Goal: Communication & Community: Answer question/provide support

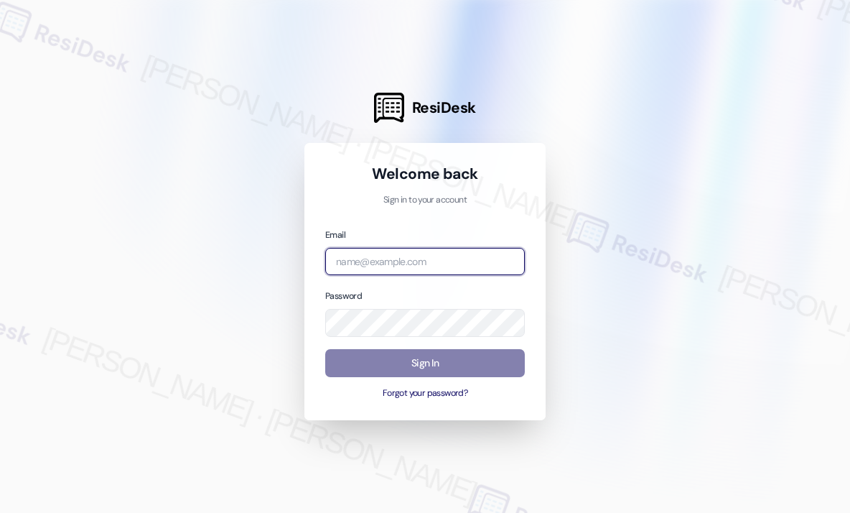
click at [418, 260] on input "email" at bounding box center [425, 262] width 200 height 28
type input "[EMAIL_ADDRESS][PERSON_NAME][DOMAIN_NAME]"
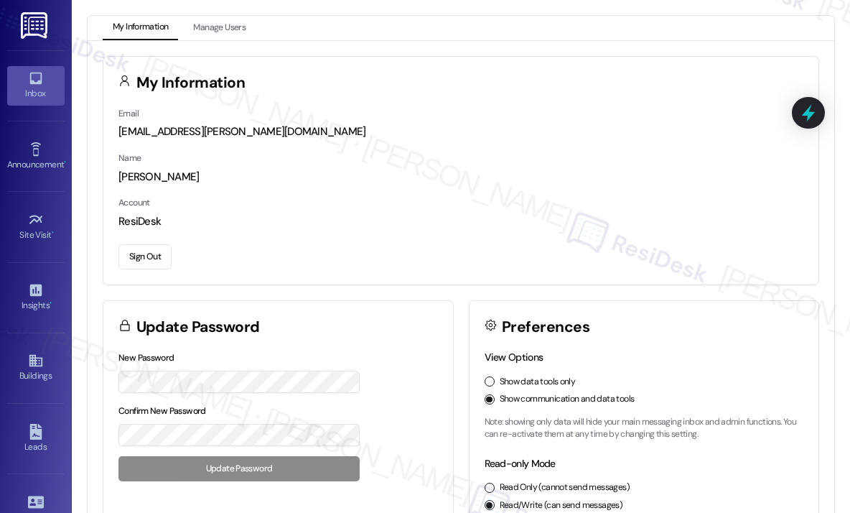
click at [31, 83] on icon at bounding box center [35, 79] width 12 height 12
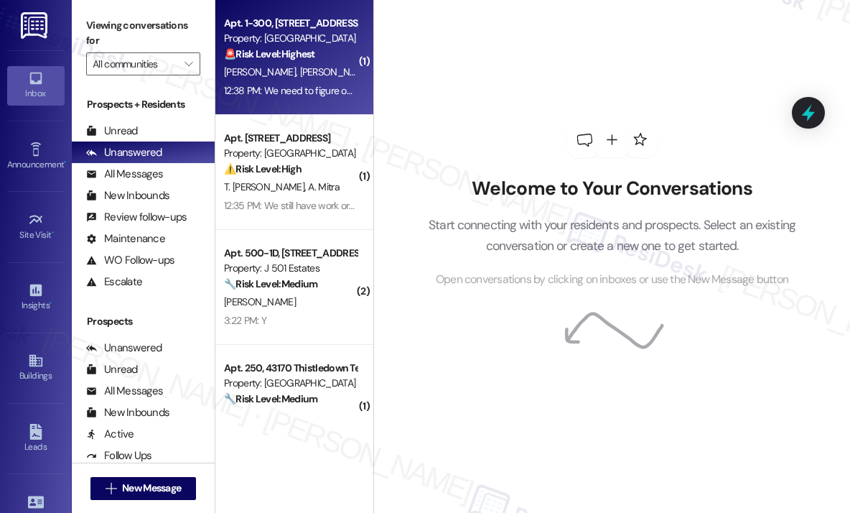
click at [299, 88] on div "12:38 PM: We need to figure out the black mold situation 12:38 PM: We need to f…" at bounding box center [340, 90] width 233 height 13
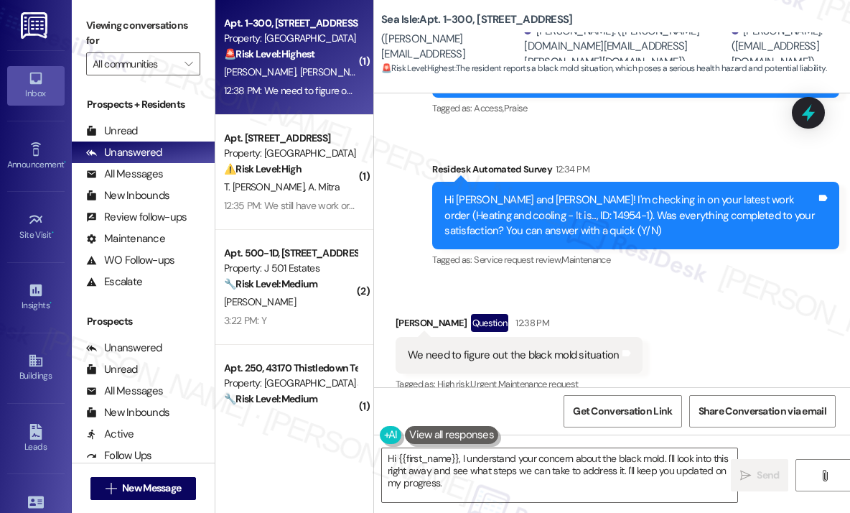
scroll to position [1784, 0]
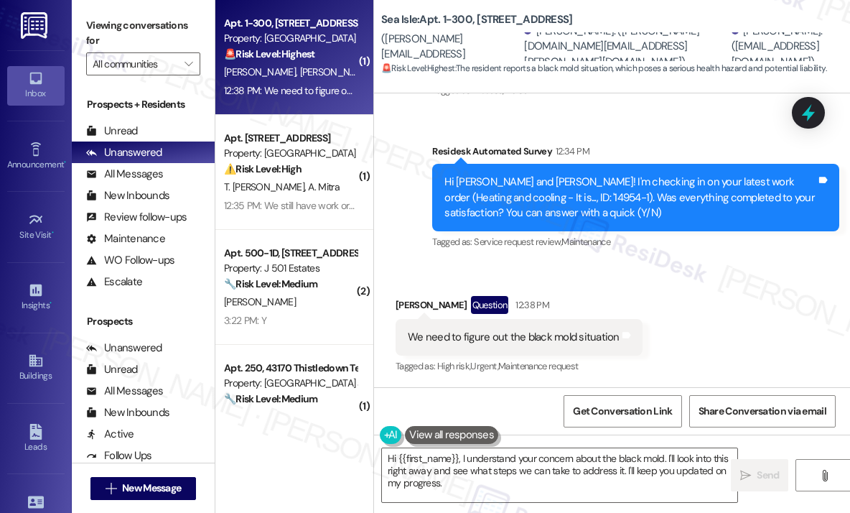
click at [684, 304] on div "Received via SMS [PERSON_NAME] Question 12:38 PM We need to figure out the blac…" at bounding box center [612, 325] width 476 height 124
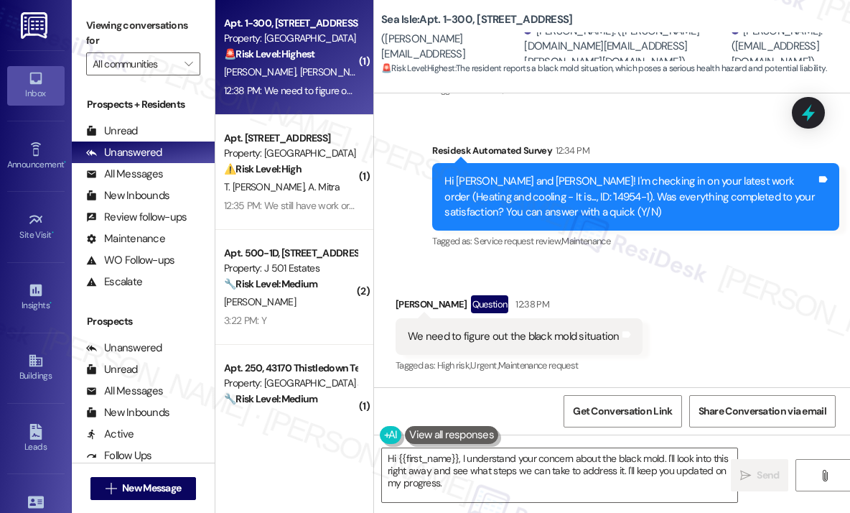
click at [549, 332] on div "We need to figure out the black mold situation" at bounding box center [514, 336] width 212 height 15
copy div "We need to figure out the black mold situation Tags and notes"
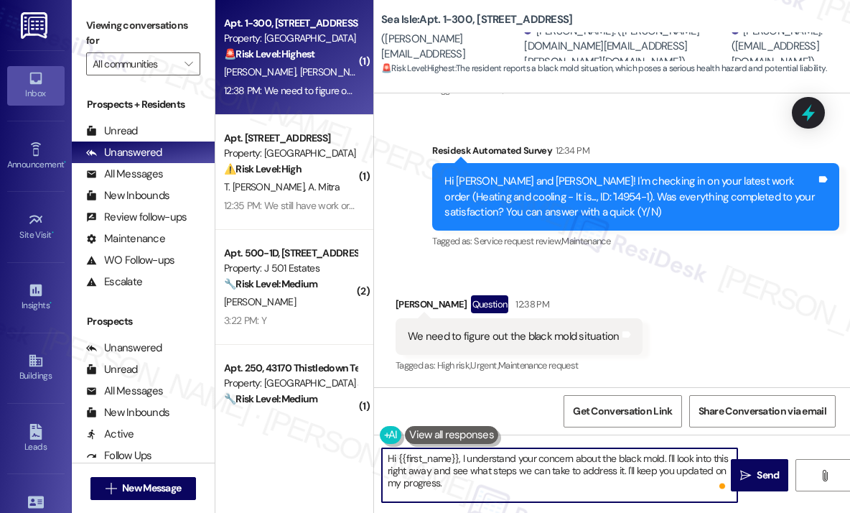
drag, startPoint x: 520, startPoint y: 488, endPoint x: 465, endPoint y: 462, distance: 61.3
click at [465, 462] on textarea "Hi {{first_name}}, I understand your concern about the black mold. I'll look in…" at bounding box center [559, 475] width 355 height 54
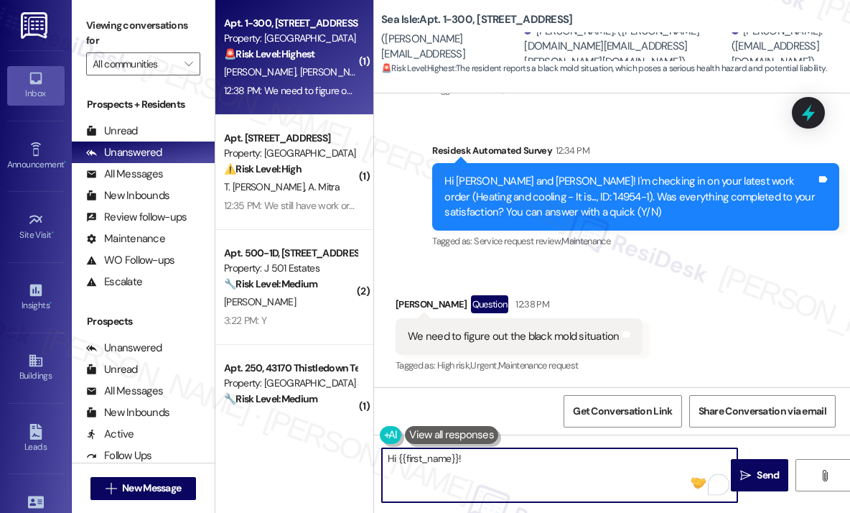
paste textarea "Thanks for letting me know — can you share where in your home you’ve noticed th…"
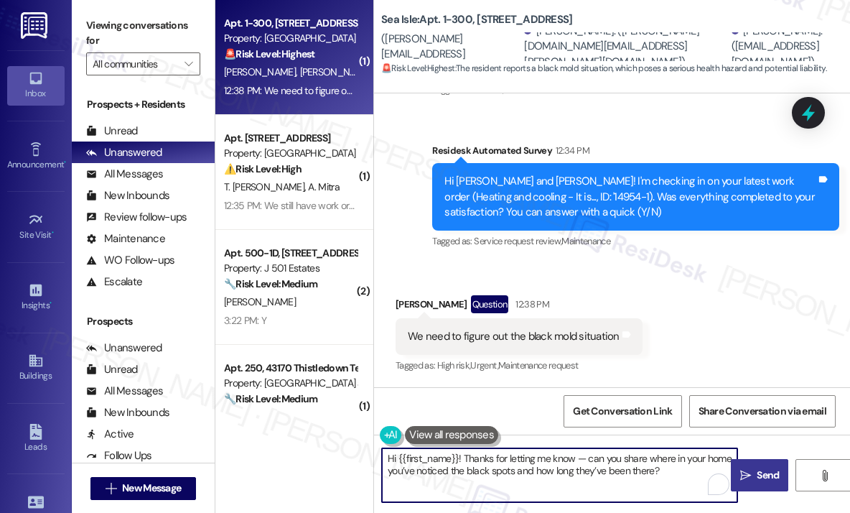
click at [768, 477] on span "Send" at bounding box center [768, 474] width 22 height 15
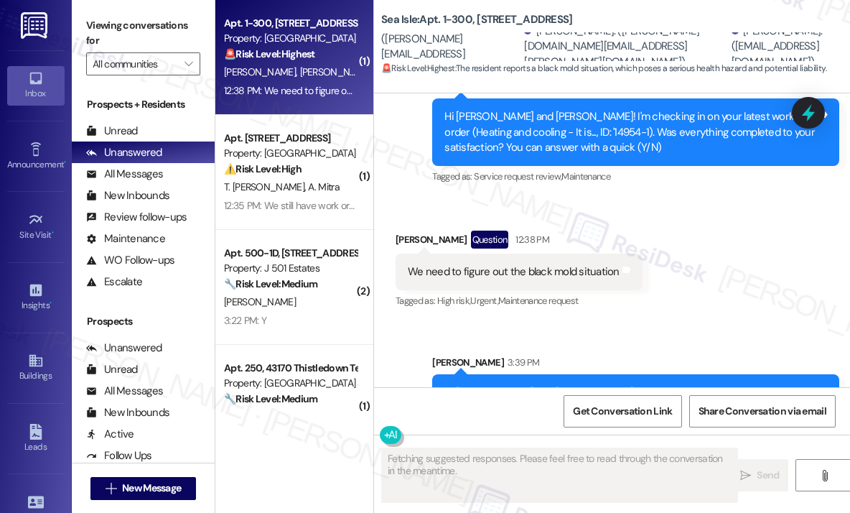
scroll to position [1916, 0]
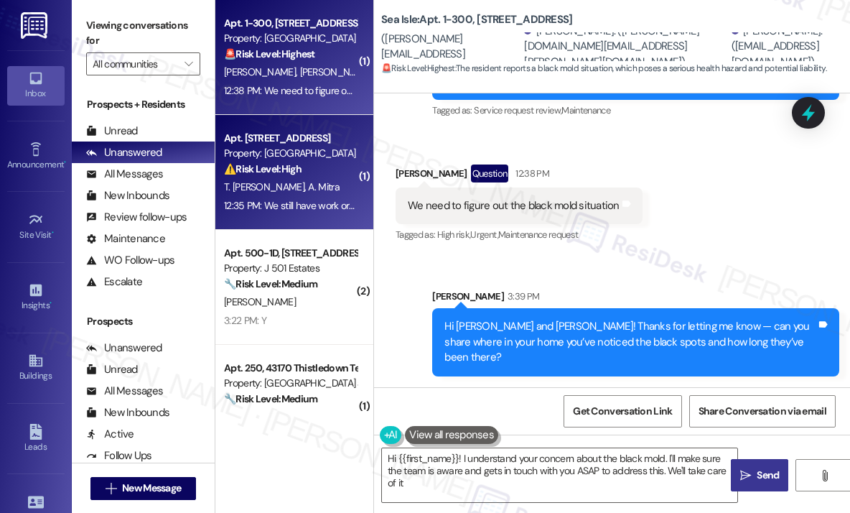
type textarea "Hi {{first_name}}! I understand your concern about the black mold. I'll make su…"
click at [314, 197] on div "12:35 PM: We still have work order pending from [DATE]!! 12:35 PM: We still hav…" at bounding box center [291, 206] width 136 height 18
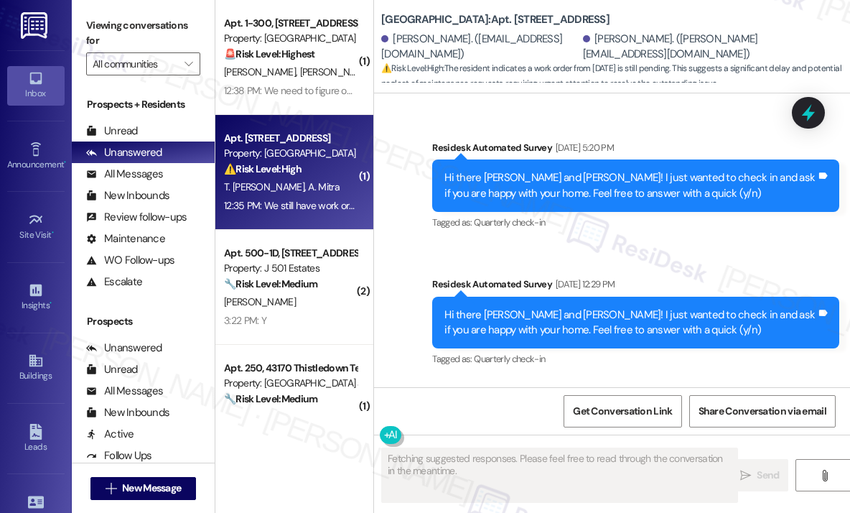
scroll to position [3377, 0]
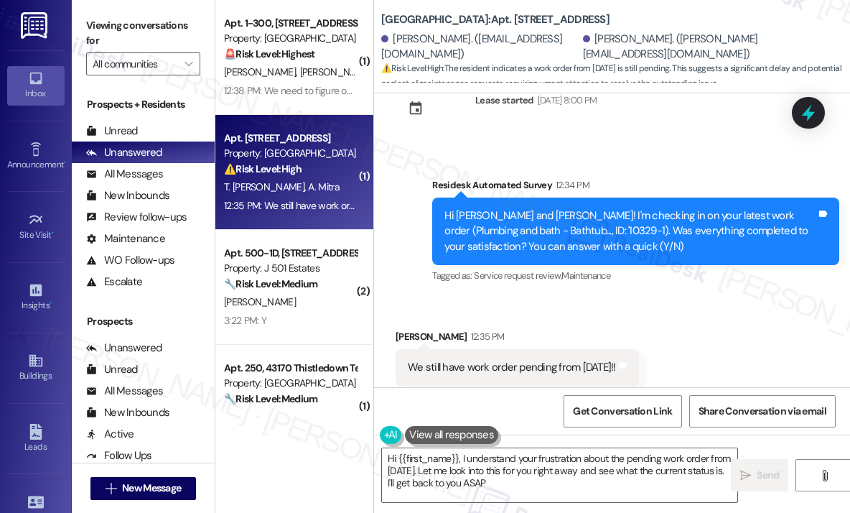
type textarea "Hi {{first_name}}, I understand your frustration about the pending work order f…"
click at [770, 302] on div "Received via SMS [PERSON_NAME] 12:35 PM We still have work order pending from […" at bounding box center [612, 357] width 476 height 121
click at [663, 297] on div "Received via SMS [PERSON_NAME] 12:35 PM We still have work order pending from […" at bounding box center [612, 357] width 476 height 121
click at [717, 297] on div "Received via SMS [PERSON_NAME] 12:35 PM We still have work order pending from […" at bounding box center [612, 357] width 476 height 121
click at [672, 167] on div "Survey, sent via SMS Residesk Automated Survey 12:34 PM Hi [PERSON_NAME] and [P…" at bounding box center [635, 232] width 429 height 131
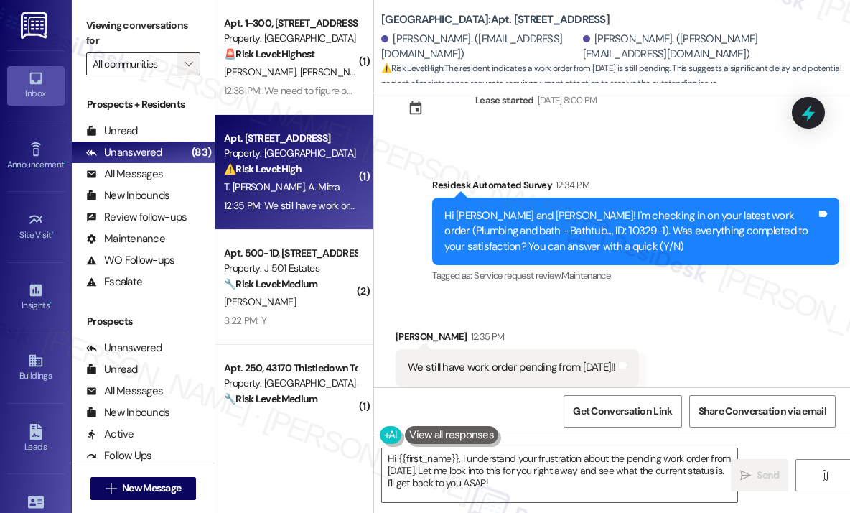
click at [190, 62] on icon "" at bounding box center [189, 63] width 8 height 11
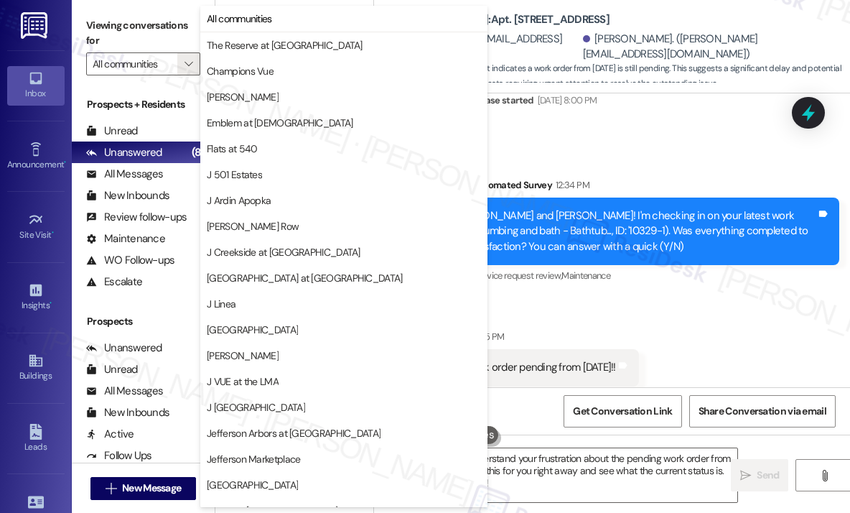
click at [639, 318] on div "Received via SMS [PERSON_NAME] 12:35 PM We still have work order pending from […" at bounding box center [517, 368] width 265 height 100
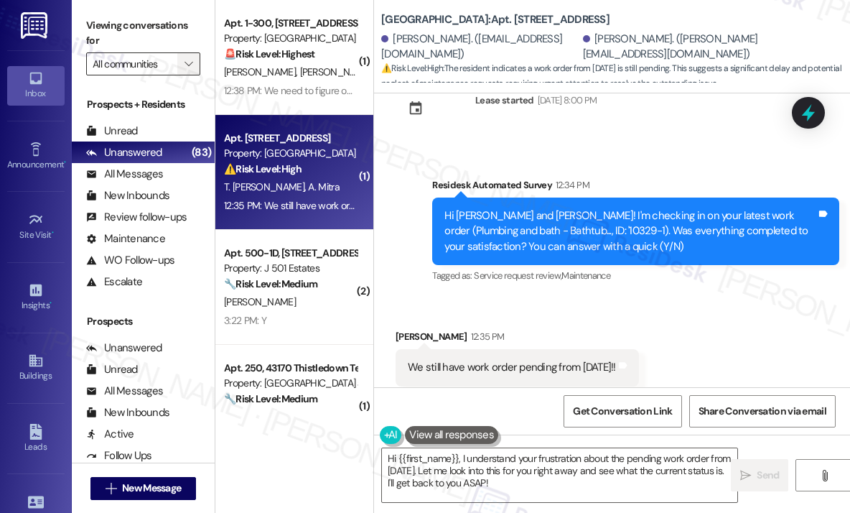
click at [189, 62] on icon "" at bounding box center [189, 63] width 8 height 11
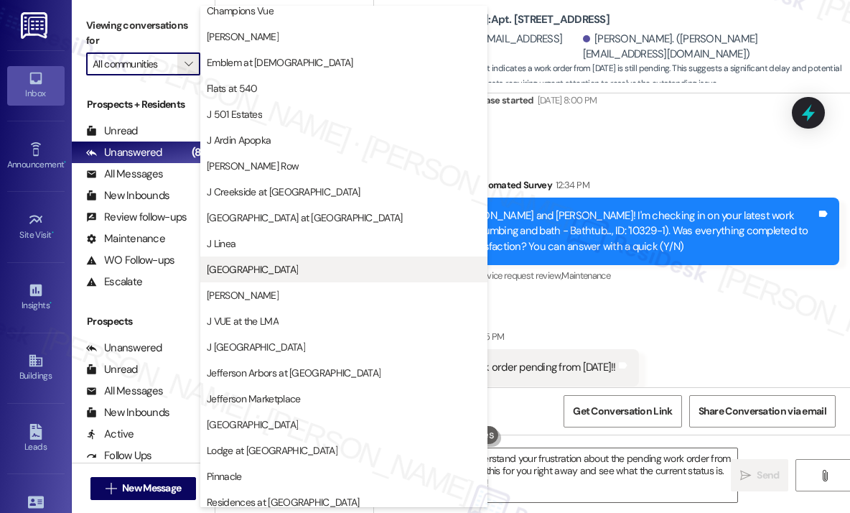
scroll to position [144, 0]
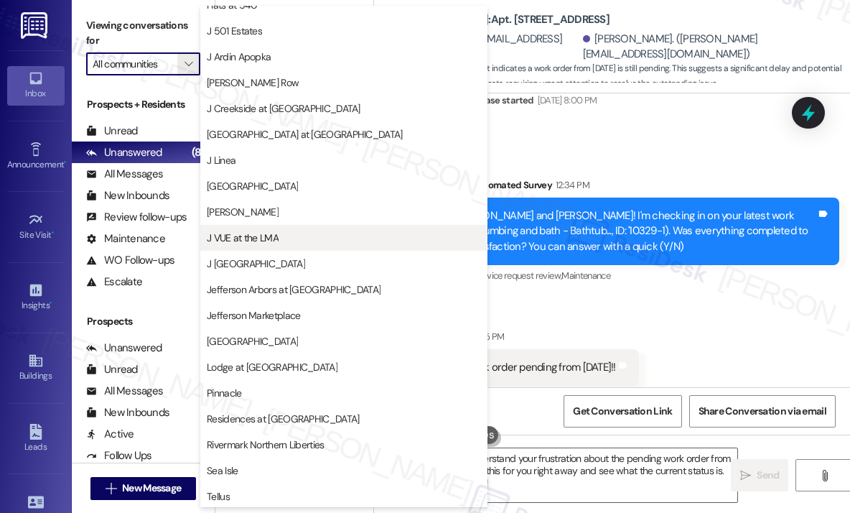
click at [284, 238] on span "J VUE at the LMA" at bounding box center [344, 237] width 274 height 14
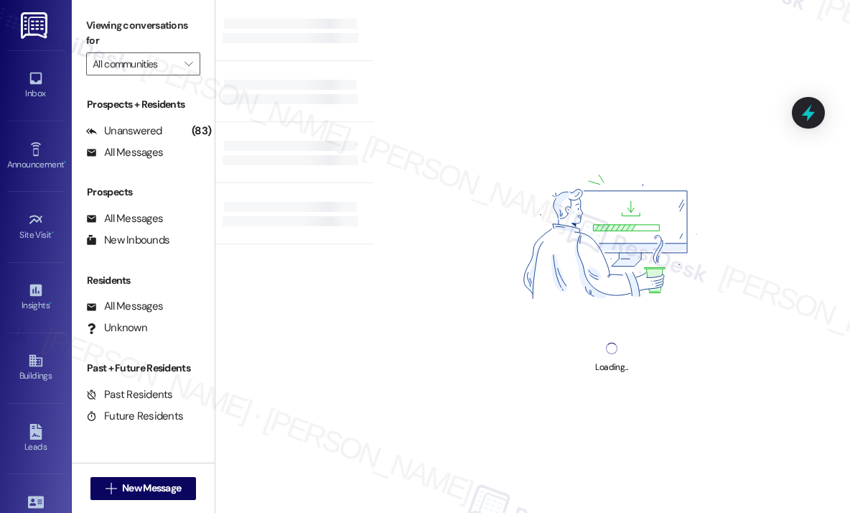
type input "J VUE at the LMA"
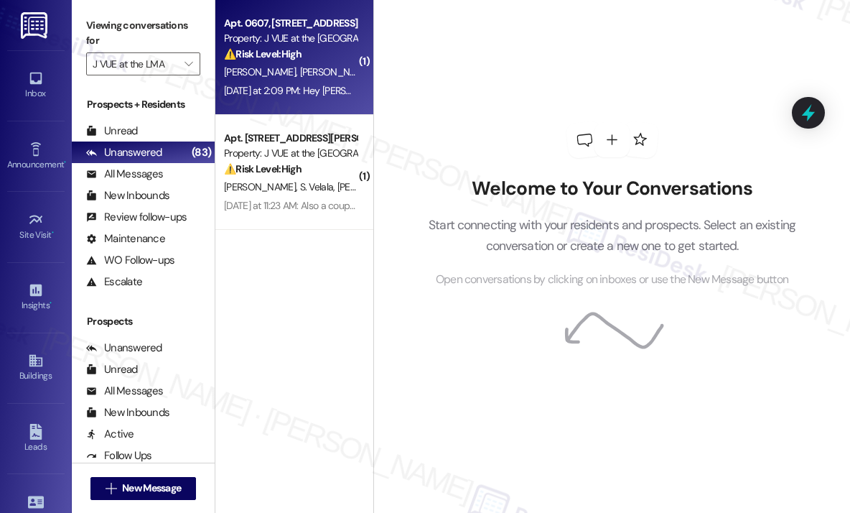
click at [312, 98] on div "[DATE] at 2:09 PM: Hey [PERSON_NAME] We faced difficulties as your elevators ar…" at bounding box center [291, 91] width 136 height 18
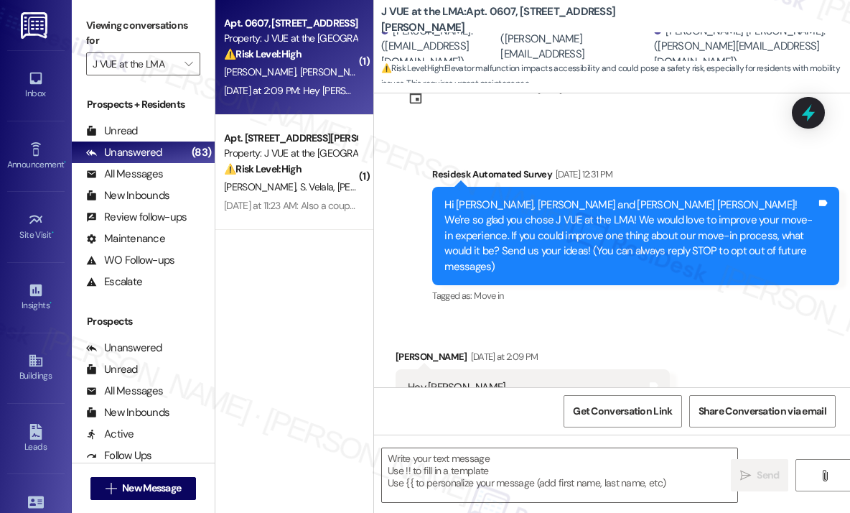
scroll to position [106, 0]
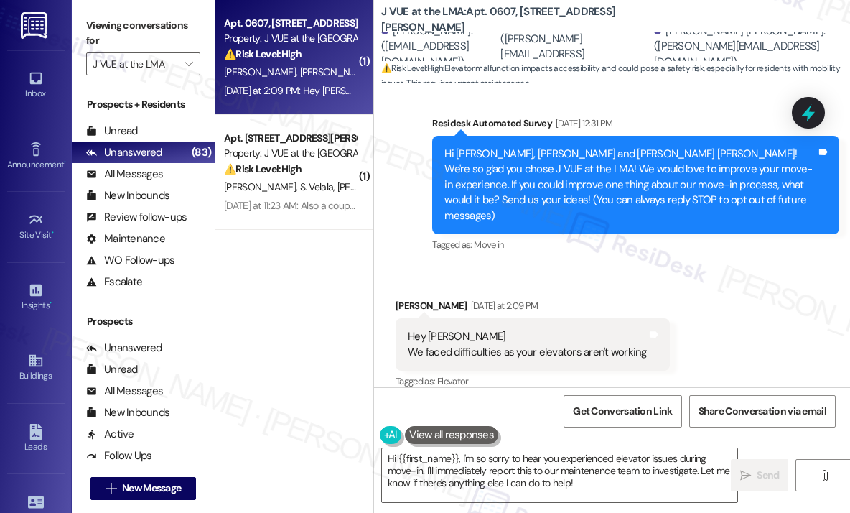
click at [560, 337] on div "Hey [PERSON_NAME] faced difficulties as your elevators aren't working" at bounding box center [527, 344] width 239 height 31
click at [560, 336] on div "Hey [PERSON_NAME] faced difficulties as your elevators aren't working" at bounding box center [527, 344] width 239 height 31
copy div "We faced difficulties as your elevators aren't working Tags and notes"
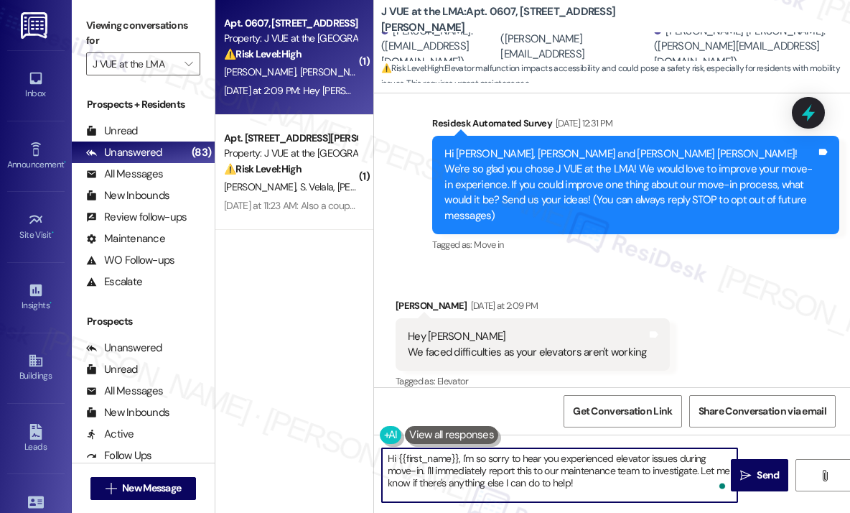
drag, startPoint x: 594, startPoint y: 482, endPoint x: 460, endPoint y: 460, distance: 136.7
click at [460, 460] on textarea "Hi {{first_name}}, I'm so sorry to hear you experienced elevator issues during …" at bounding box center [559, 475] width 355 height 54
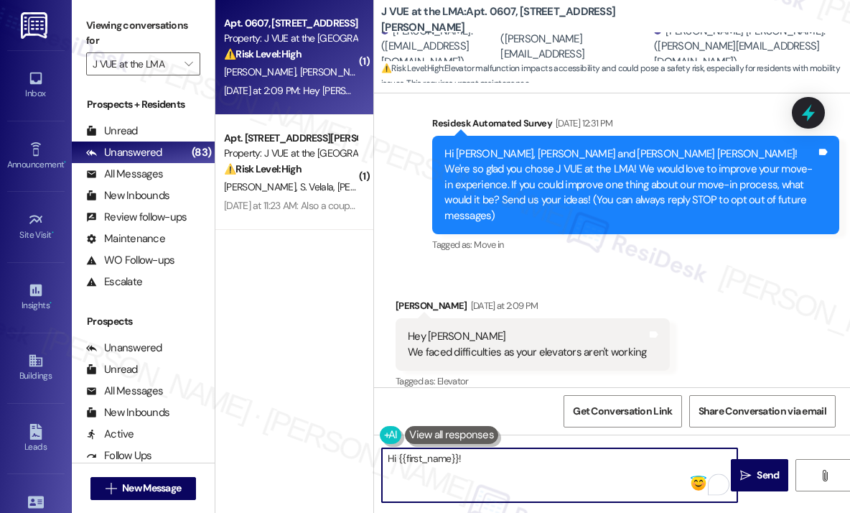
paste textarea "Thanks for sharing that — can you tell me how many elevators were out of servic…"
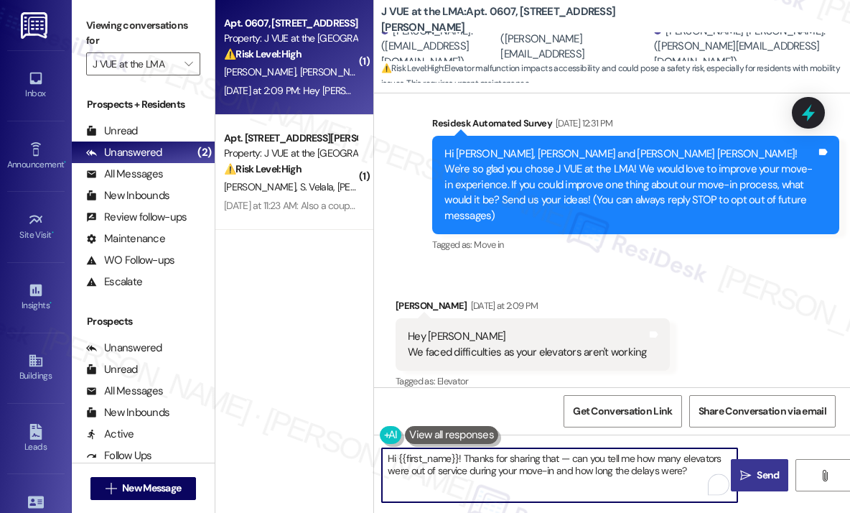
type textarea "Hi {{first_name}}! Thanks for sharing that — can you tell me how many elevators…"
click at [752, 474] on span " Send" at bounding box center [759, 474] width 45 height 15
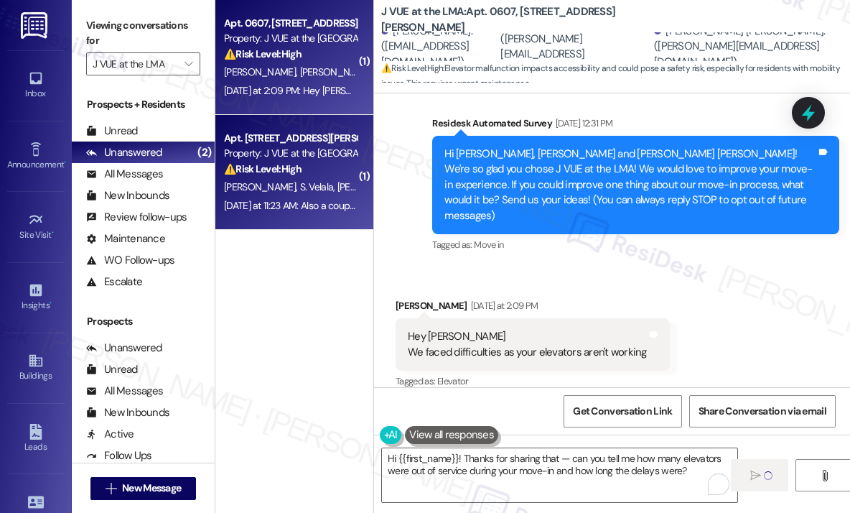
click at [322, 215] on div "Apt. [STREET_ADDRESS][PERSON_NAME] Property: J VUE at the LMA ⚠️ Risk Level: Hi…" at bounding box center [294, 172] width 158 height 115
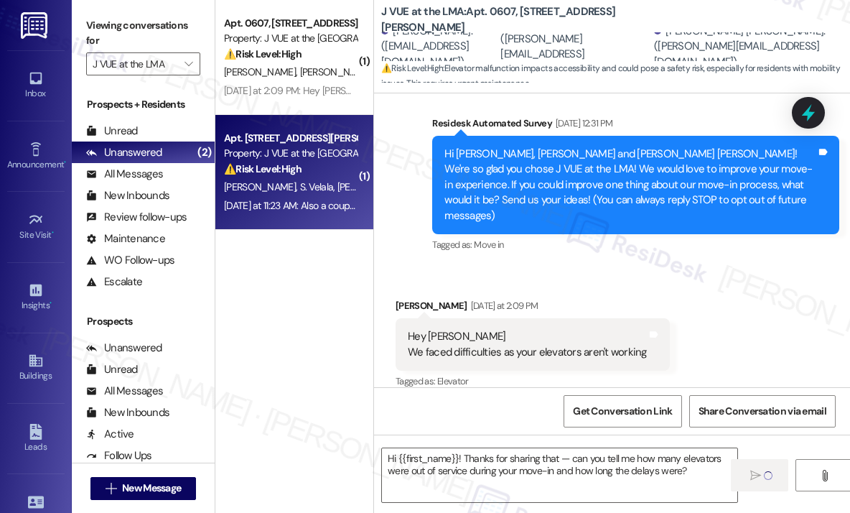
type textarea "Fetching suggested responses. Please feel free to read through the conversation…"
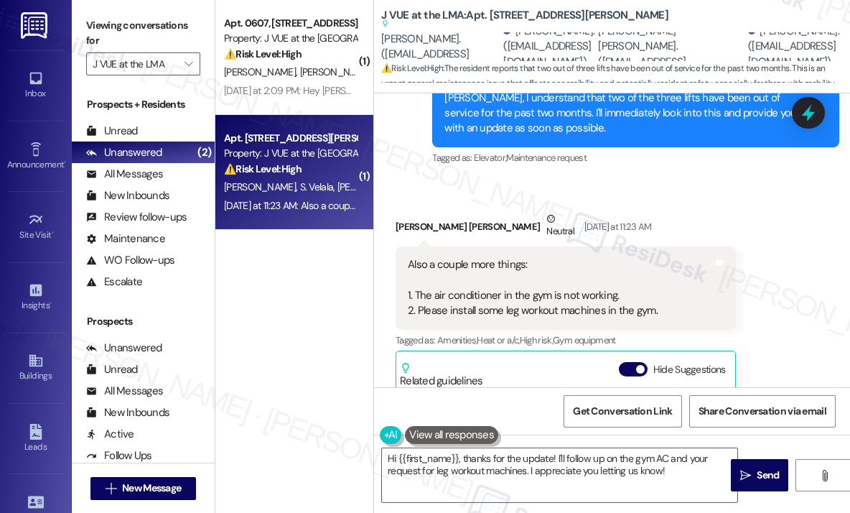
scroll to position [1304, 0]
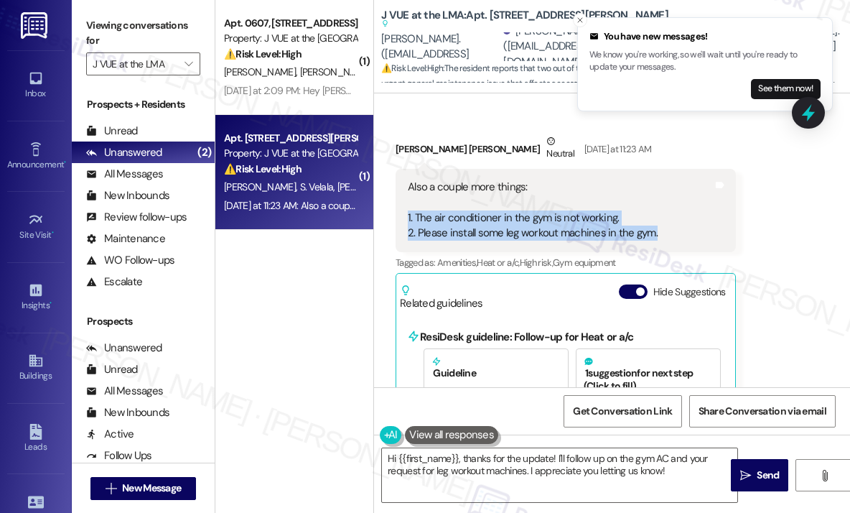
drag, startPoint x: 667, startPoint y: 229, endPoint x: 406, endPoint y: 218, distance: 261.6
click at [406, 218] on div "Also a couple more things: 1. The air conditioner in the gym is not working. 2.…" at bounding box center [566, 210] width 340 height 83
copy div "1. The air conditioner in the gym is not working. 2. Please install some leg wo…"
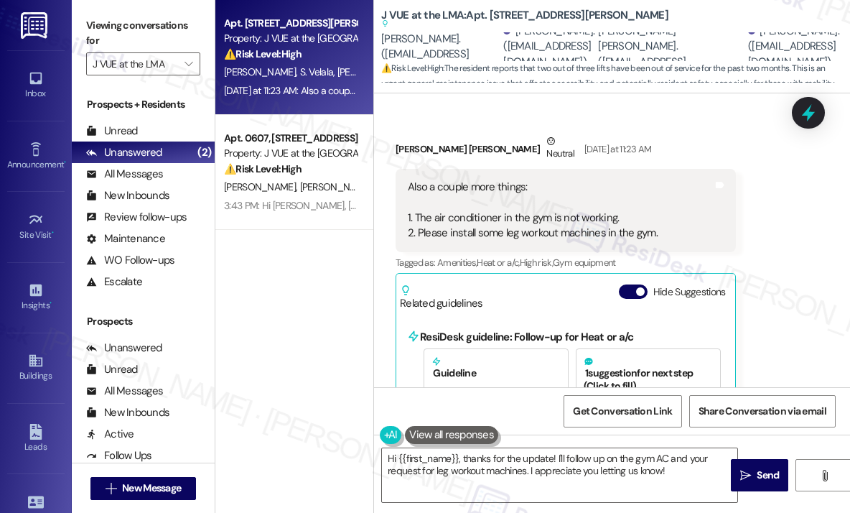
click at [775, 308] on div "Received via SMS [PERSON_NAME] [PERSON_NAME] Neutral [DATE] at 11:23 AM Also a …" at bounding box center [612, 316] width 476 height 430
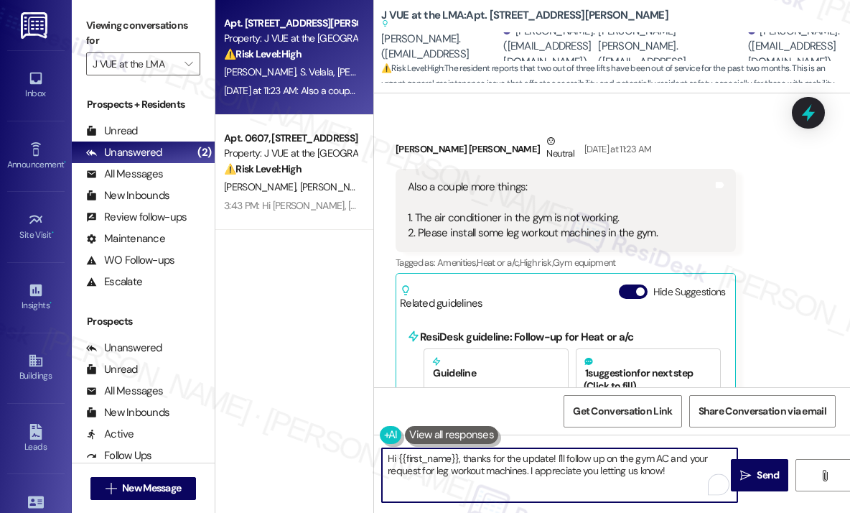
drag, startPoint x: 683, startPoint y: 476, endPoint x: 476, endPoint y: 478, distance: 206.8
click at [461, 456] on textarea "Hi {{first_name}}, thanks for the update! I'll follow up on the gym AC and your…" at bounding box center [559, 475] width 355 height 54
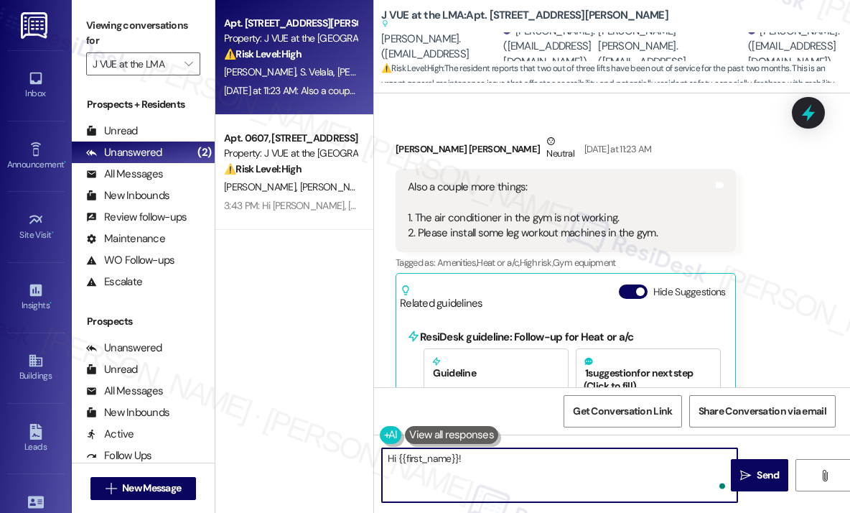
paste textarea "Thanks for letting me know — can you share how long the air conditioner in the …"
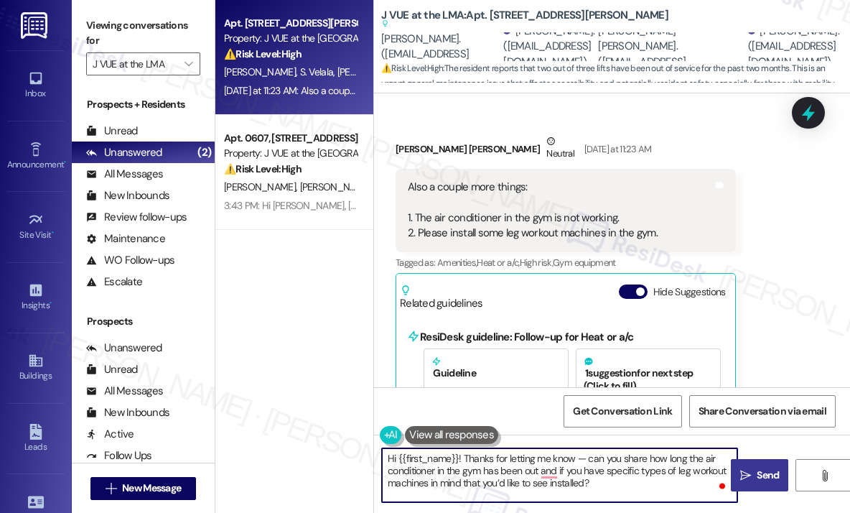
type textarea "Hi {{first_name}}! Thanks for letting me know — can you share how long the air …"
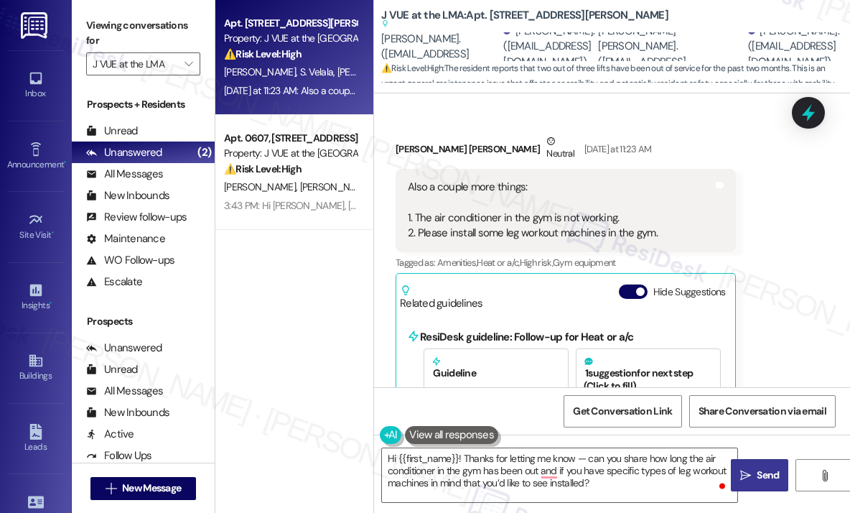
click at [747, 472] on icon "" at bounding box center [745, 475] width 11 height 11
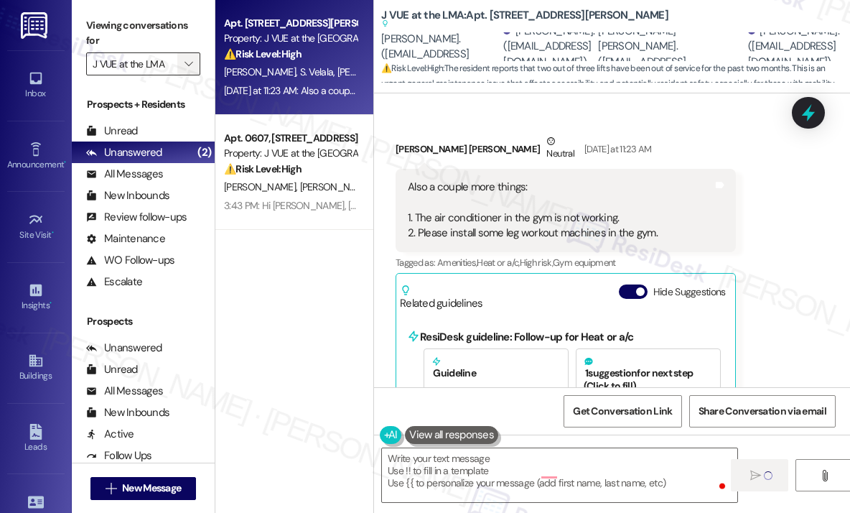
scroll to position [1200, 0]
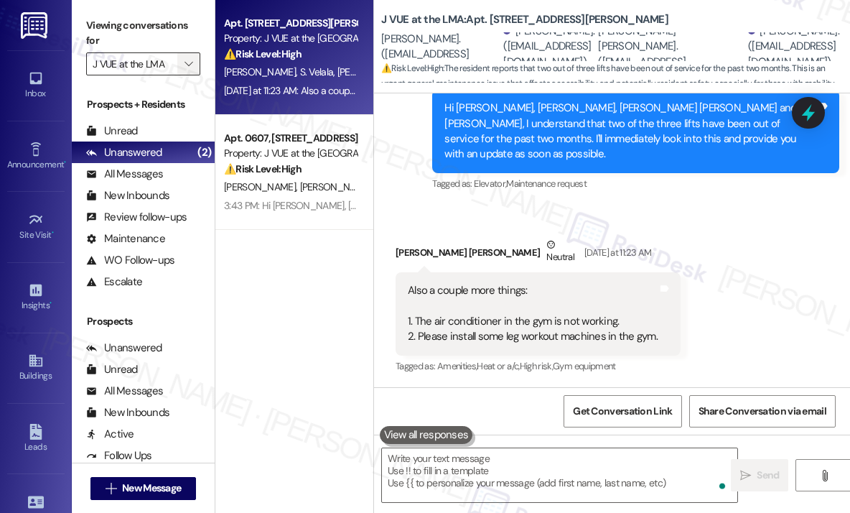
click at [187, 65] on icon "" at bounding box center [189, 63] width 8 height 11
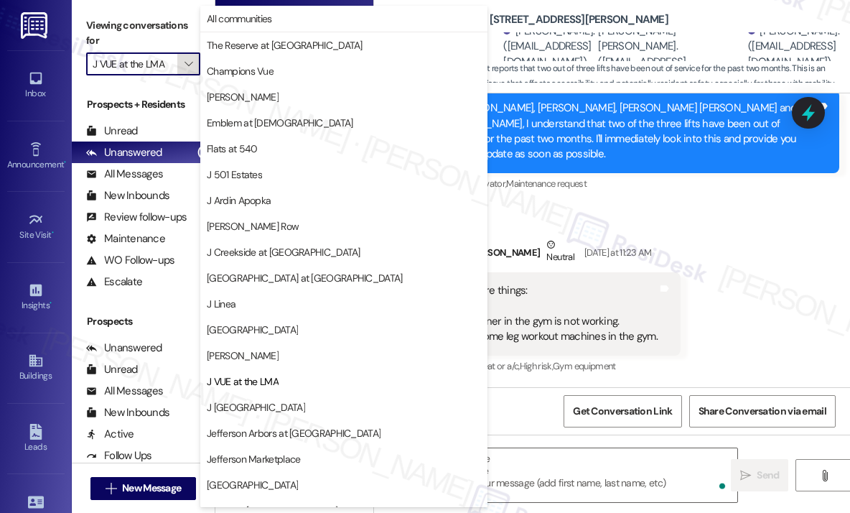
scroll to position [223, 0]
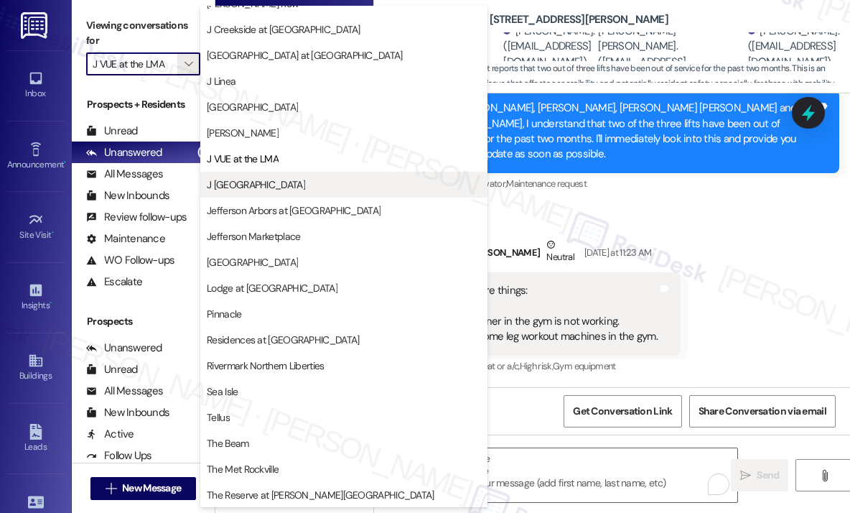
click at [274, 186] on span "J [GEOGRAPHIC_DATA]" at bounding box center [256, 184] width 98 height 14
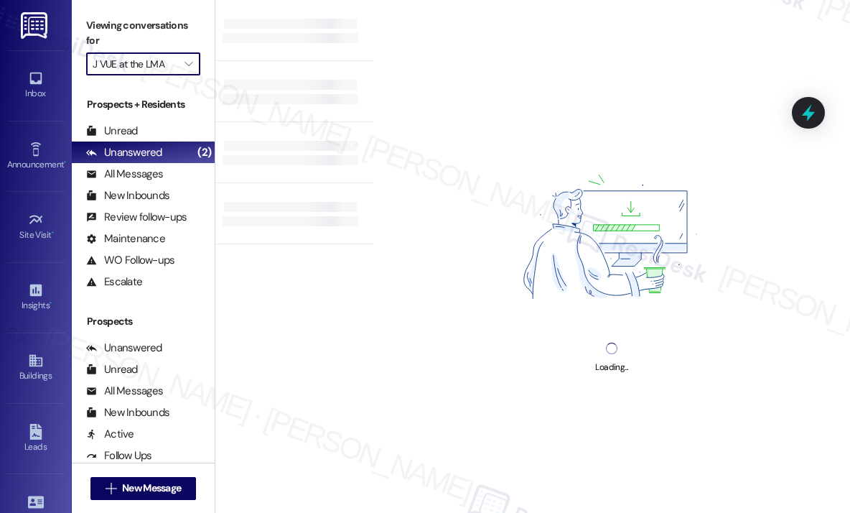
type input "J [GEOGRAPHIC_DATA]"
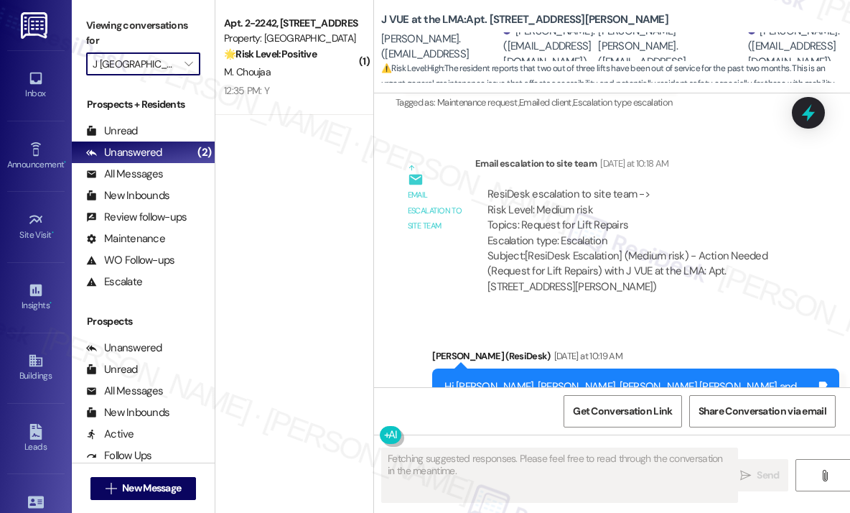
scroll to position [1200, 0]
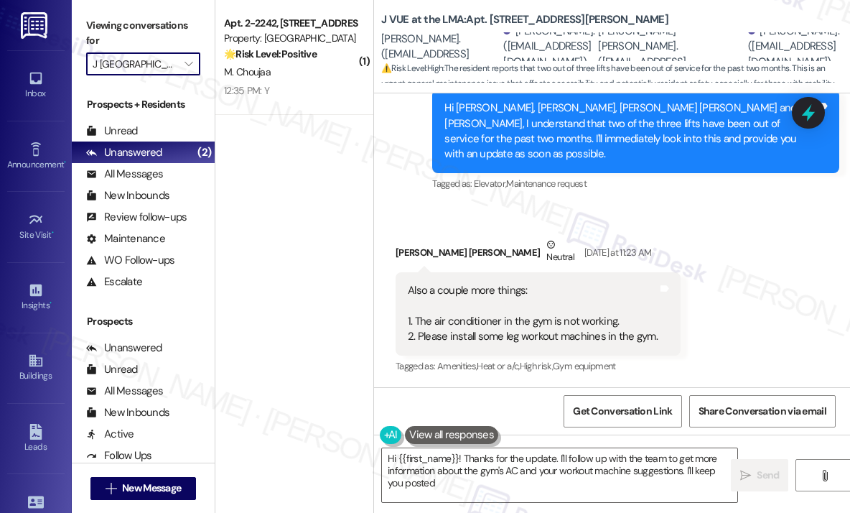
type textarea "Hi {{first_name}}! Thanks for the update. I'll follow up with the team to get m…"
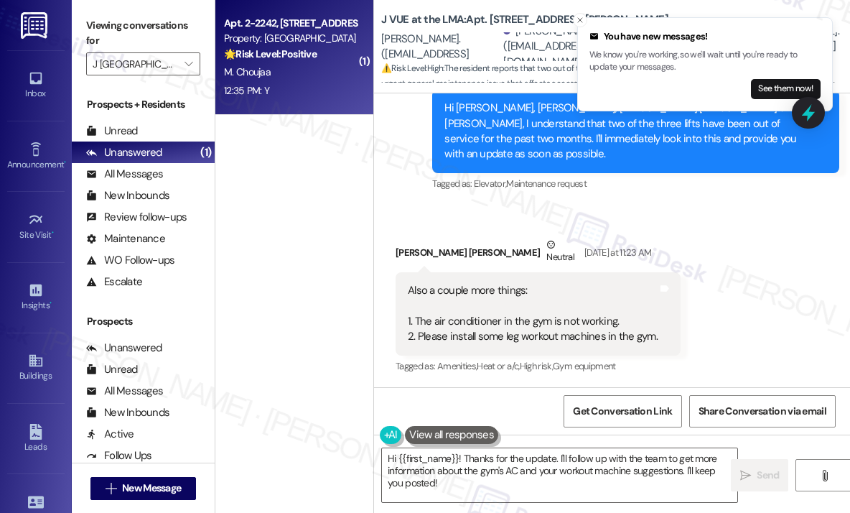
click at [313, 45] on div "Property: [GEOGRAPHIC_DATA]" at bounding box center [290, 38] width 133 height 15
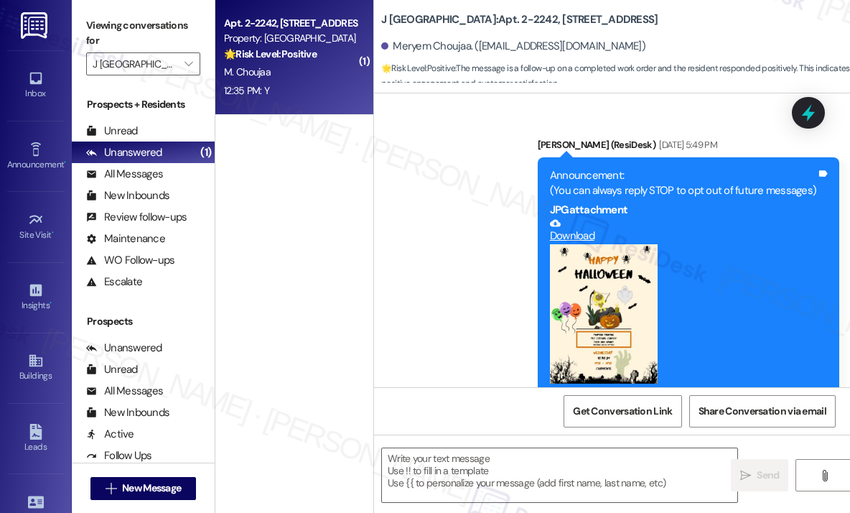
scroll to position [2125, 0]
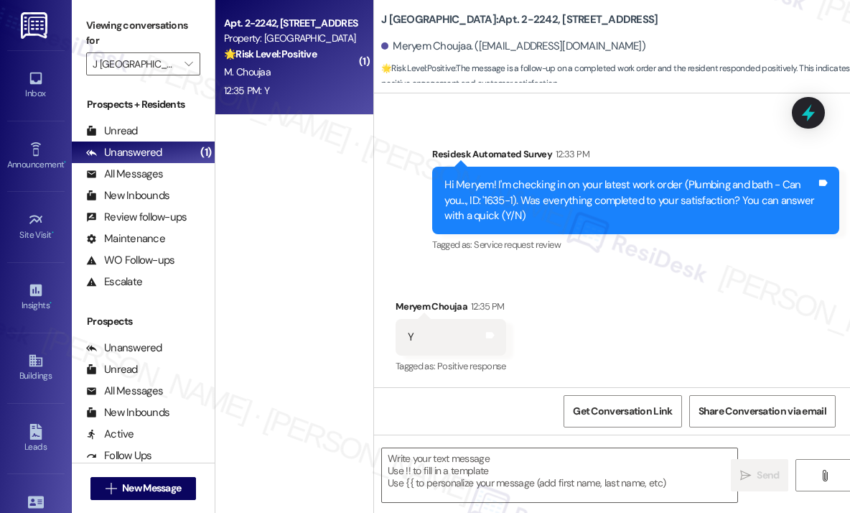
type textarea "Fetching suggested responses. Please feel free to read through the conversation…"
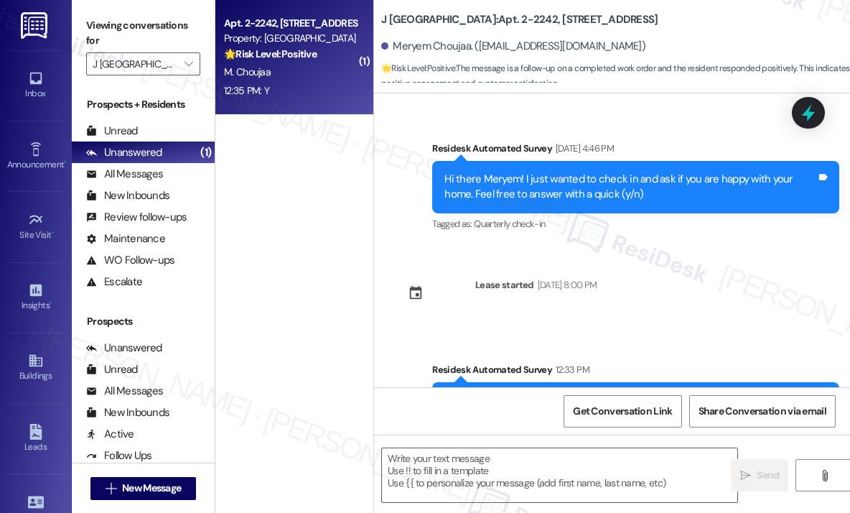
scroll to position [1981, 0]
